Goal: Task Accomplishment & Management: Manage account settings

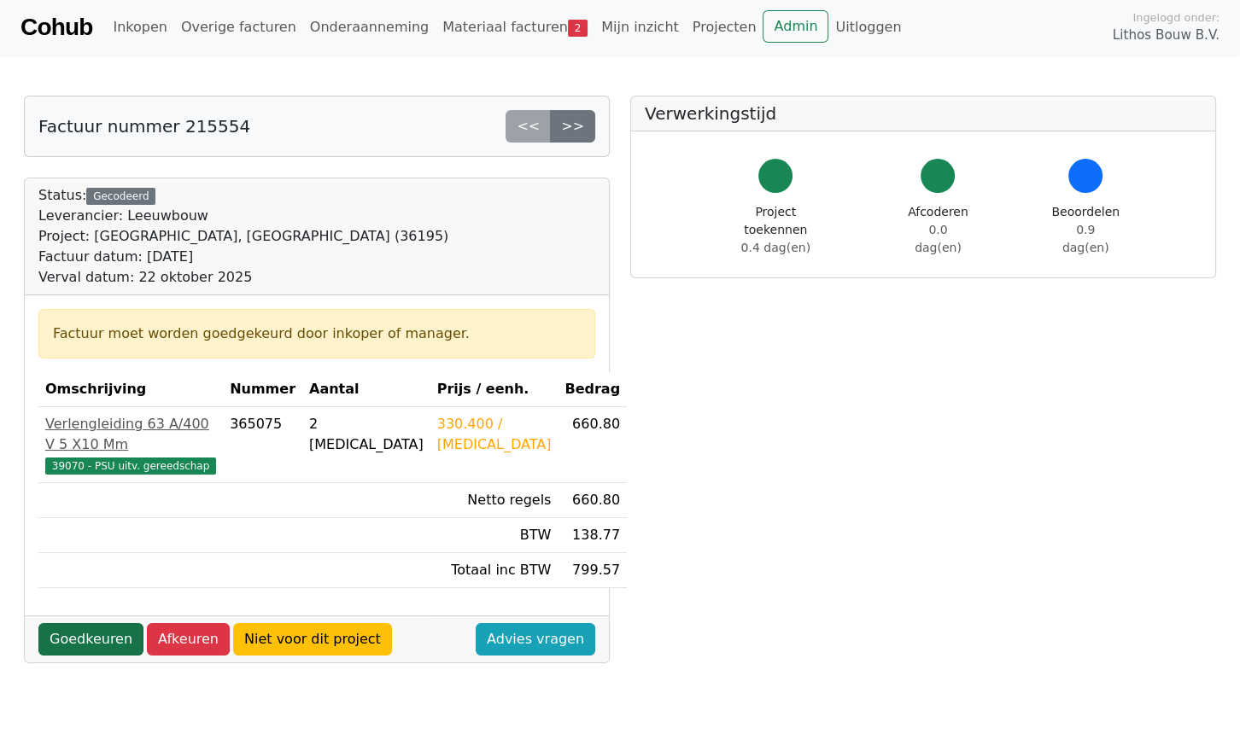
click at [110, 623] on link "Goedkeuren" at bounding box center [90, 639] width 105 height 32
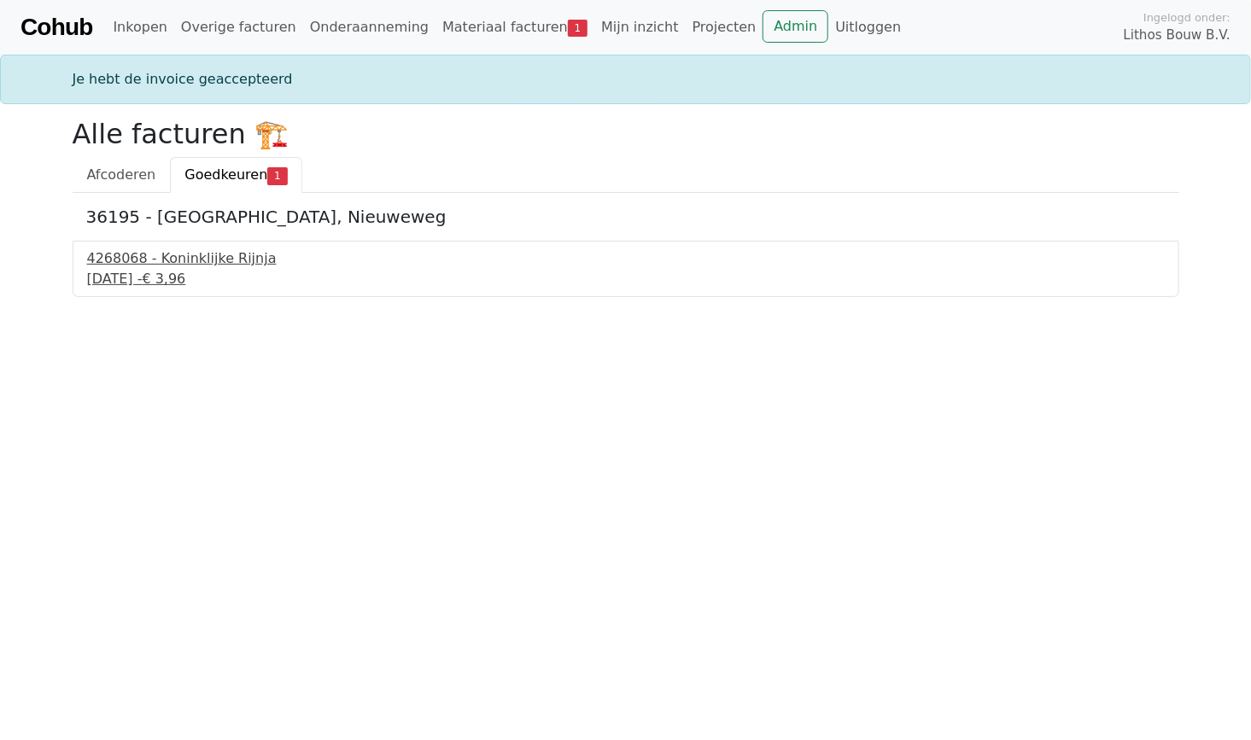
click at [133, 289] on div "[DATE] - € 3,96" at bounding box center [626, 279] width 1078 height 20
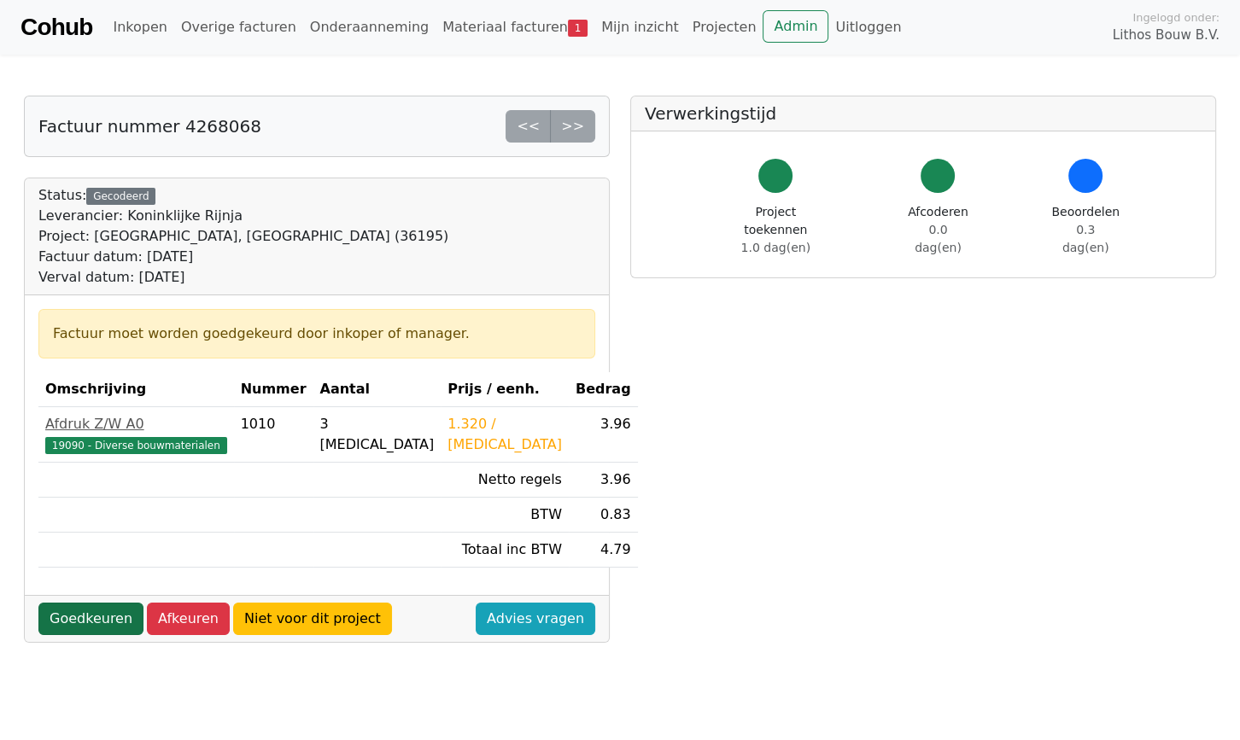
click at [67, 629] on link "Goedkeuren" at bounding box center [90, 619] width 105 height 32
